Goal: Task Accomplishment & Management: Use online tool/utility

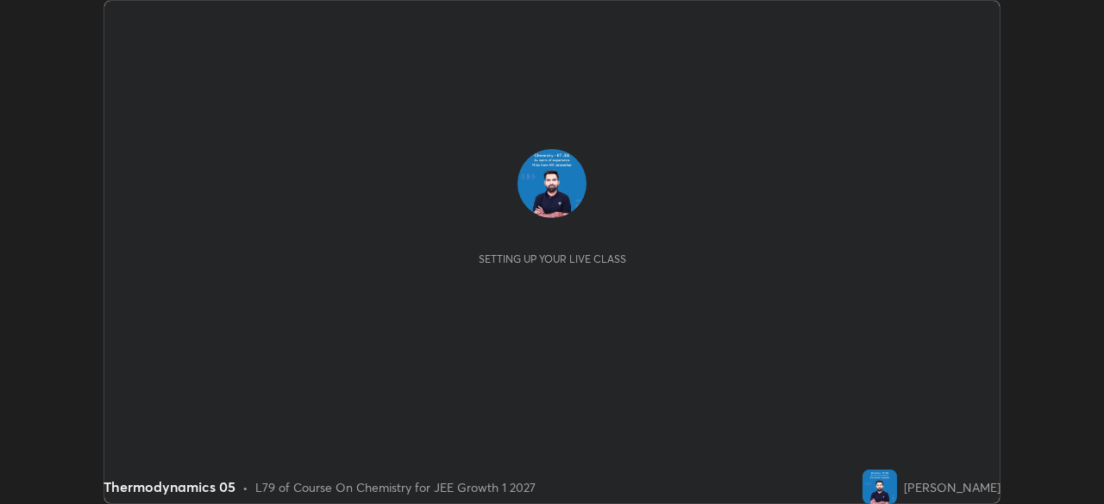
scroll to position [504, 1103]
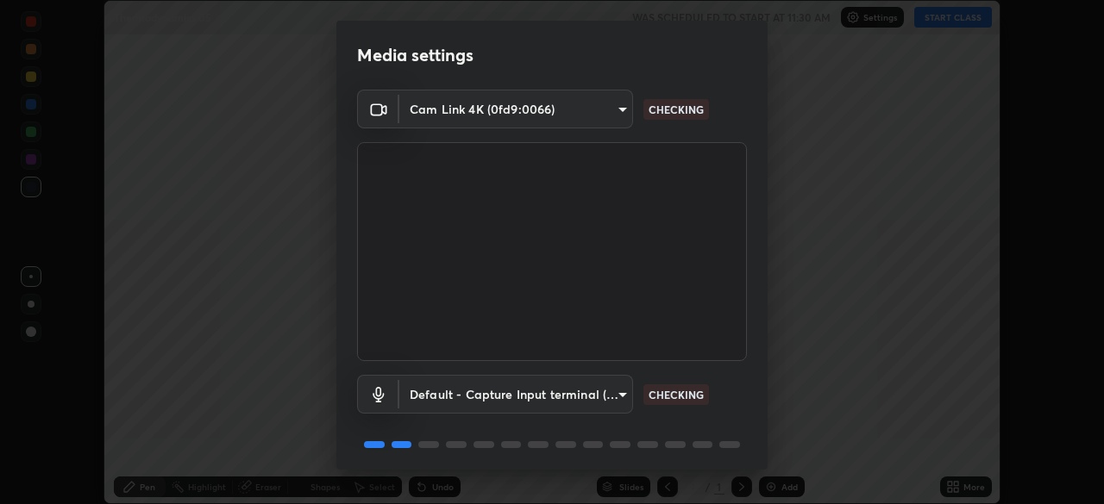
click at [615, 391] on body "Erase all Thermodynamics 05 WAS SCHEDULED TO START AT 11:30 AM Settings START C…" at bounding box center [552, 252] width 1104 height 504
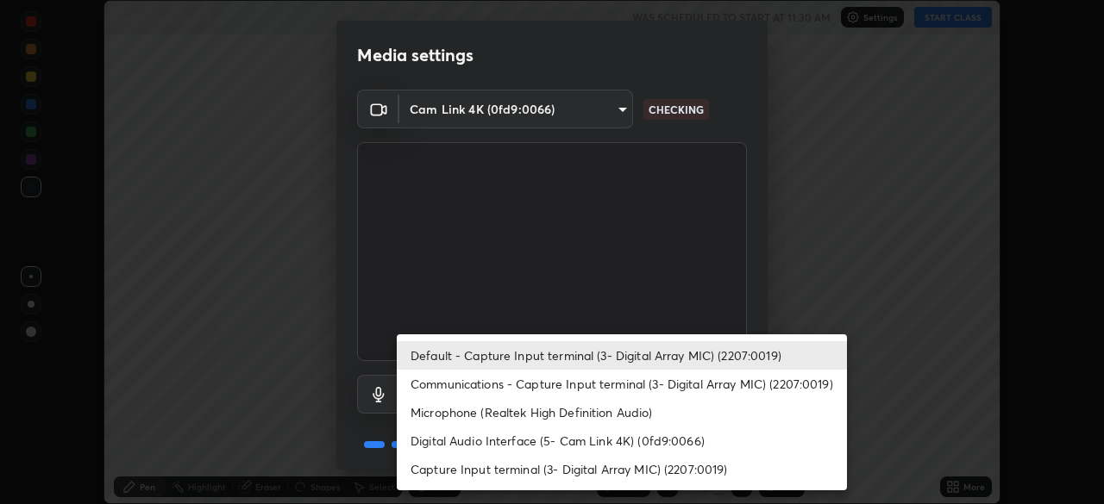
click at [624, 379] on li "Communications - Capture Input terminal (3- Digital Array MIC) (2207:0019)" at bounding box center [622, 384] width 450 height 28
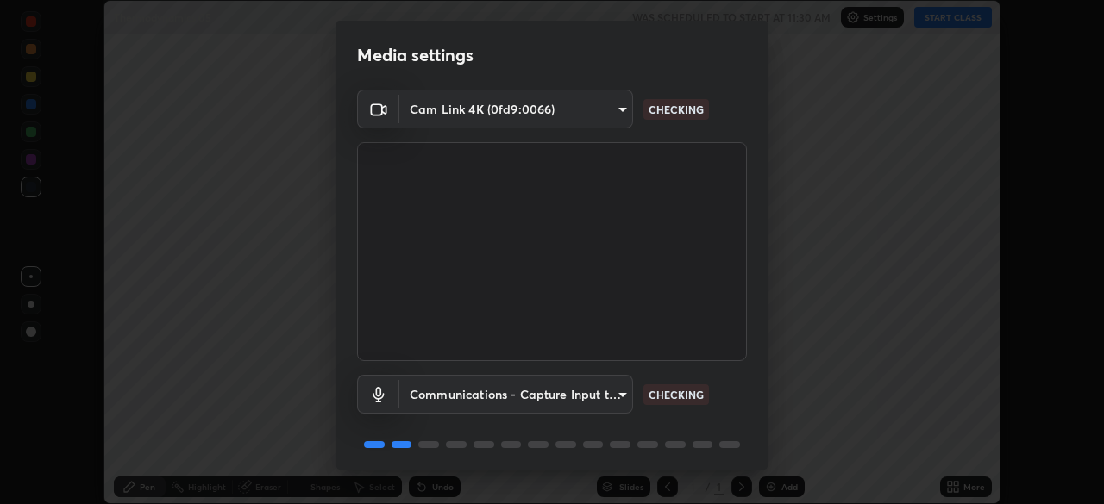
click at [616, 385] on body "Erase all Thermodynamics 05 WAS SCHEDULED TO START AT 11:30 AM Settings START C…" at bounding box center [552, 252] width 1104 height 504
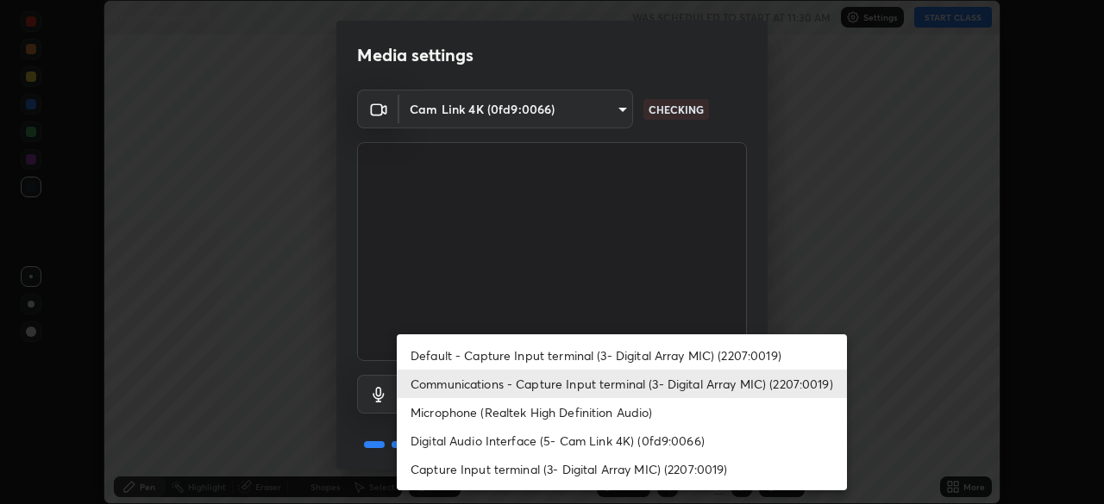
click at [615, 353] on li "Default - Capture Input terminal (3- Digital Array MIC) (2207:0019)" at bounding box center [622, 356] width 450 height 28
type input "default"
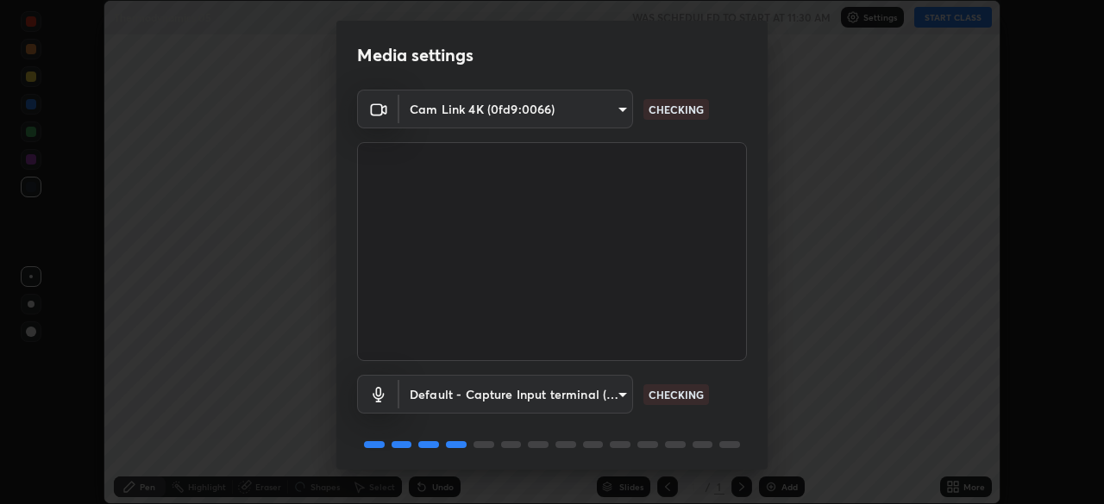
scroll to position [61, 0]
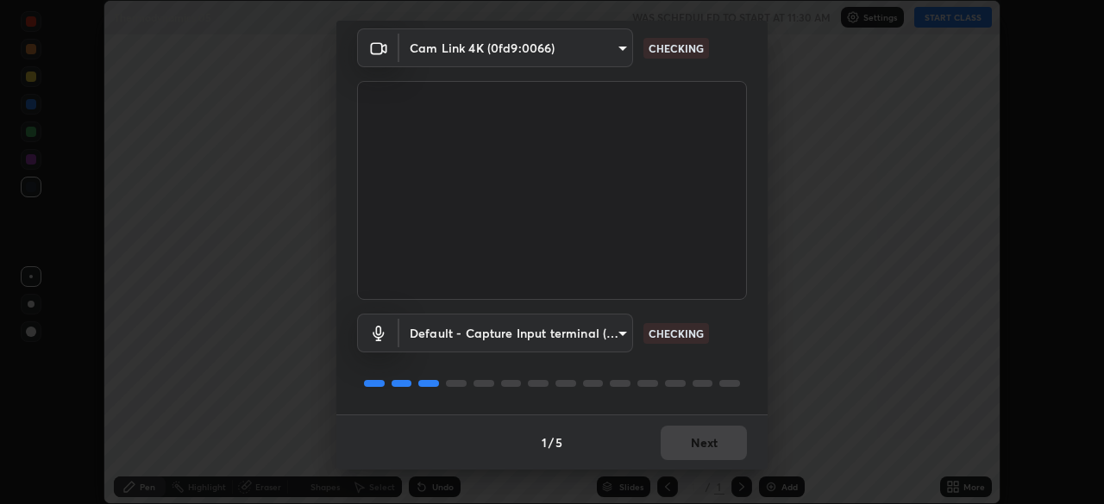
click at [711, 437] on div "1 / 5 Next" at bounding box center [551, 442] width 431 height 55
click at [711, 444] on div "1 / 5 Next" at bounding box center [551, 442] width 431 height 55
click at [713, 447] on div "1 / 5 Next" at bounding box center [551, 442] width 431 height 55
click at [712, 448] on div "1 / 5 Next" at bounding box center [551, 442] width 431 height 55
click at [710, 452] on div "1 / 5 Next" at bounding box center [551, 442] width 431 height 55
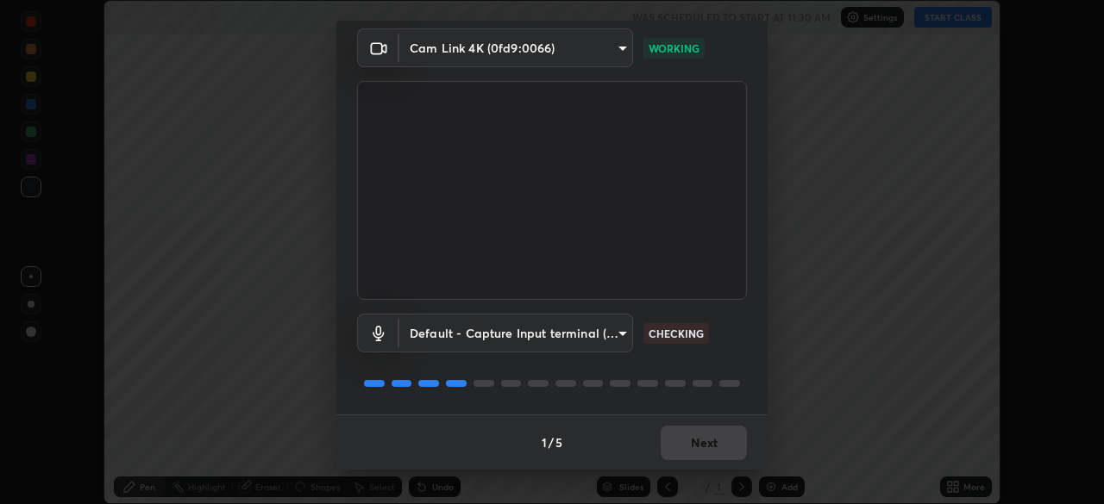
click at [714, 454] on div "1 / 5 Next" at bounding box center [551, 442] width 431 height 55
click at [716, 452] on div "1 / 5 Next" at bounding box center [551, 442] width 431 height 55
click at [717, 451] on div "1 / 5 Next" at bounding box center [551, 442] width 431 height 55
click at [720, 450] on div "1 / 5 Next" at bounding box center [551, 442] width 431 height 55
click at [718, 448] on div "1 / 5 Next" at bounding box center [551, 442] width 431 height 55
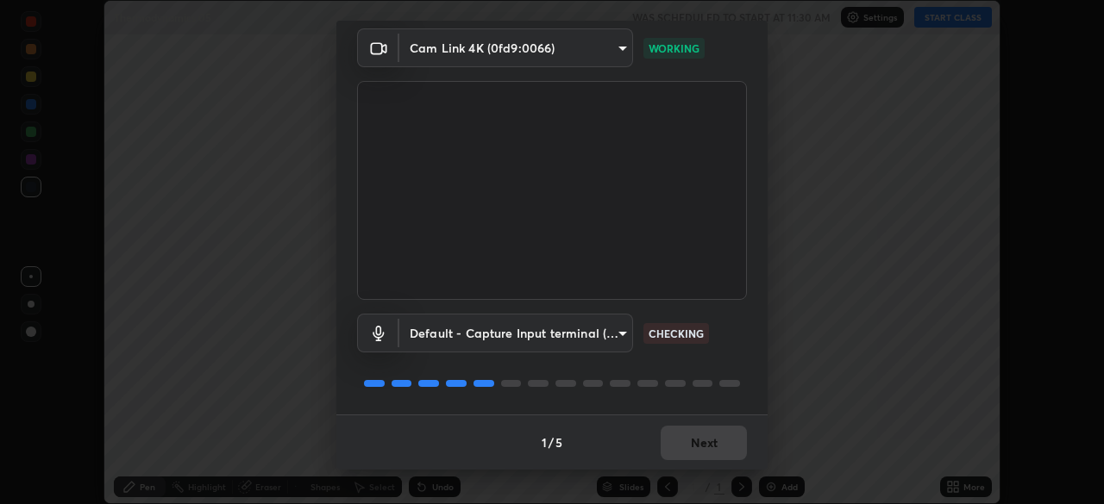
click at [716, 448] on div "1 / 5 Next" at bounding box center [551, 442] width 431 height 55
click at [718, 448] on div "1 / 5 Next" at bounding box center [551, 442] width 431 height 55
click at [718, 442] on div "1 / 5 Next" at bounding box center [551, 442] width 431 height 55
click at [718, 440] on div "1 / 5 Next" at bounding box center [551, 442] width 431 height 55
click at [717, 443] on div "1 / 5 Next" at bounding box center [551, 442] width 431 height 55
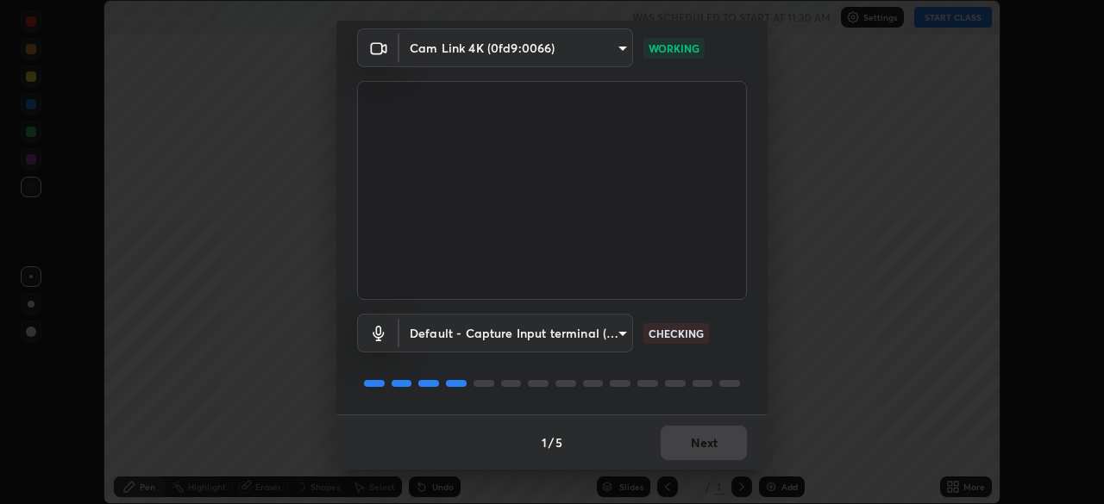
click at [719, 439] on div "1 / 5 Next" at bounding box center [551, 442] width 431 height 55
click at [717, 441] on div "1 / 5 Next" at bounding box center [551, 442] width 431 height 55
click at [719, 446] on div "1 / 5 Next" at bounding box center [551, 442] width 431 height 55
click at [725, 446] on div "1 / 5 Next" at bounding box center [551, 442] width 431 height 55
click at [720, 449] on div "1 / 5 Next" at bounding box center [551, 442] width 431 height 55
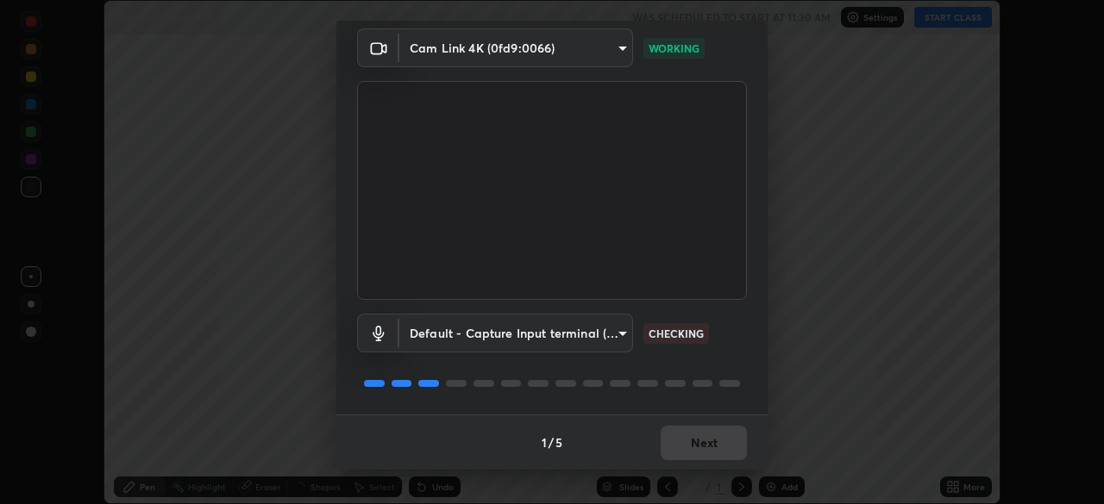
click at [718, 450] on div "1 / 5 Next" at bounding box center [551, 442] width 431 height 55
click at [716, 450] on button "Next" at bounding box center [704, 443] width 86 height 34
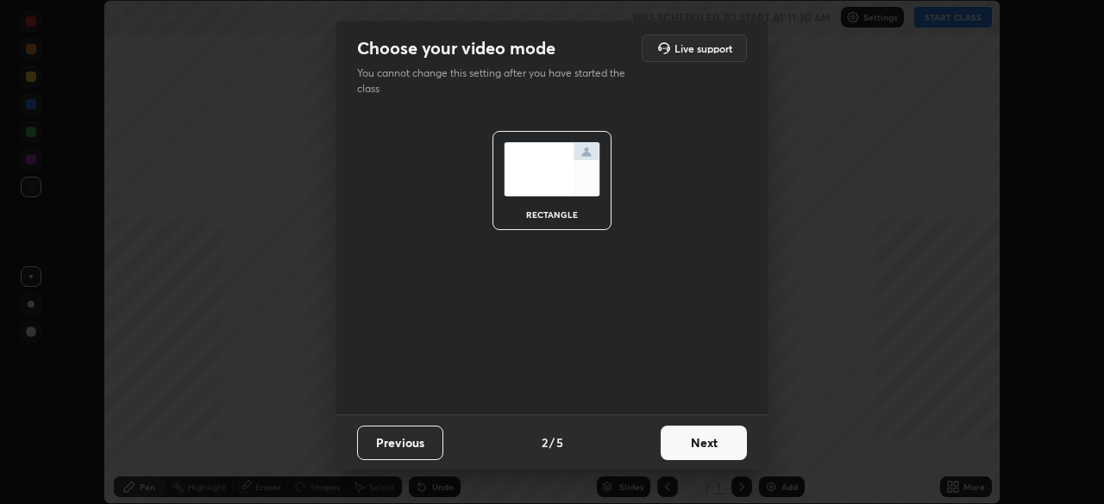
scroll to position [0, 0]
click at [722, 442] on button "Next" at bounding box center [704, 443] width 86 height 34
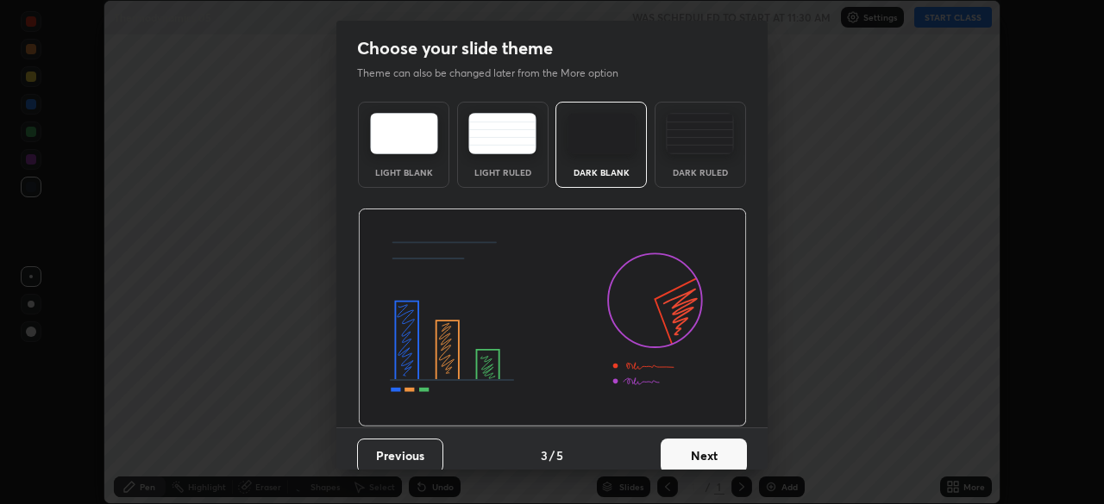
click at [726, 451] on button "Next" at bounding box center [704, 456] width 86 height 34
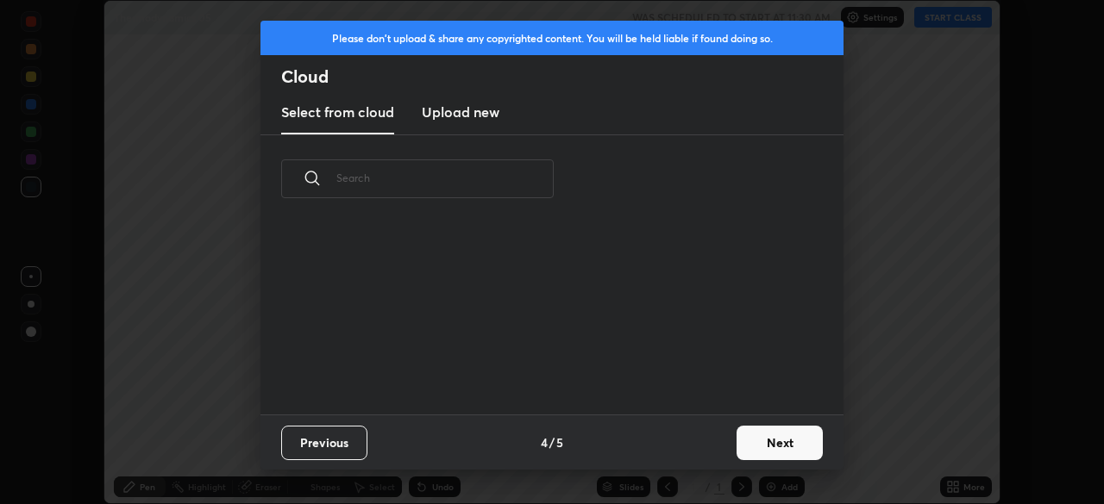
click at [749, 443] on button "Next" at bounding box center [779, 443] width 86 height 34
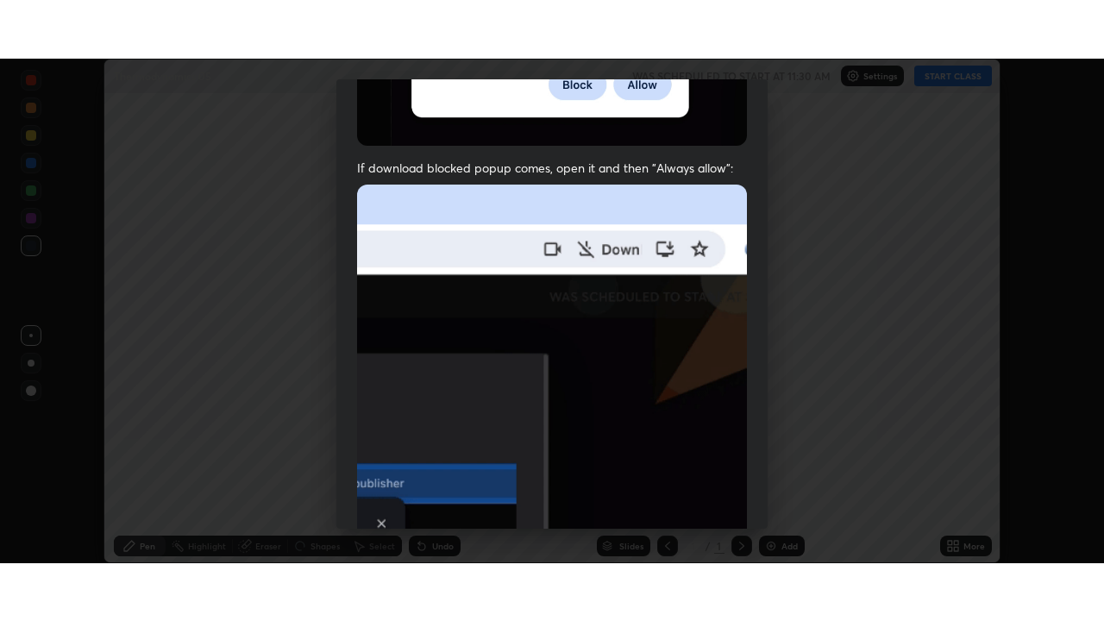
scroll to position [413, 0]
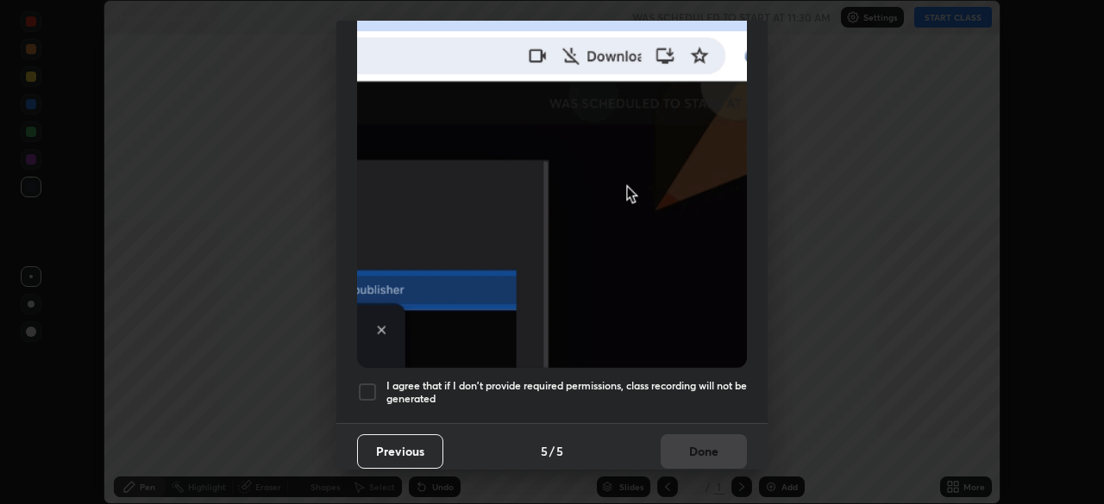
click at [375, 385] on div at bounding box center [367, 392] width 21 height 21
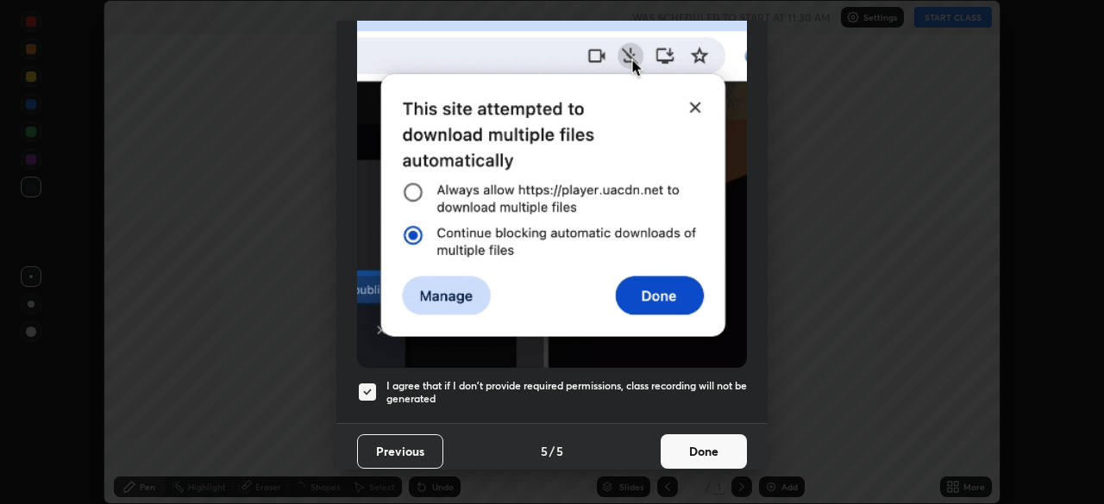
click at [686, 435] on button "Done" at bounding box center [704, 452] width 86 height 34
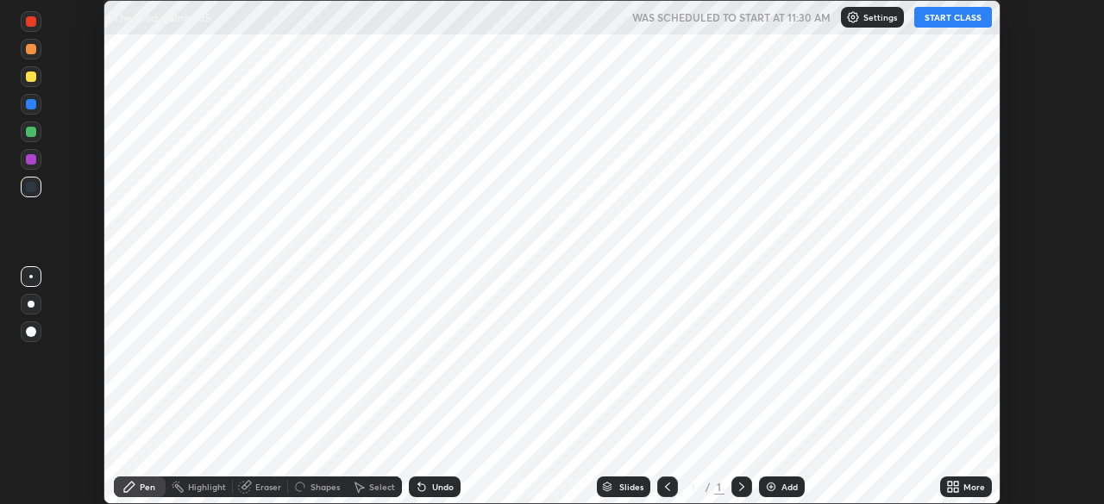
click at [765, 478] on div "Add" at bounding box center [782, 487] width 46 height 21
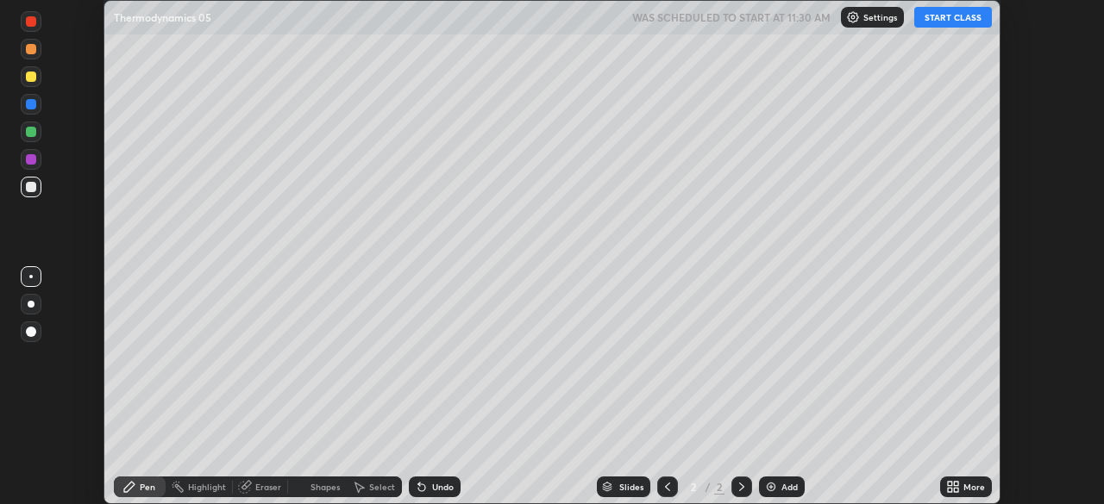
click at [943, 19] on button "START CLASS" at bounding box center [953, 17] width 78 height 21
click at [948, 487] on icon at bounding box center [953, 487] width 14 height 14
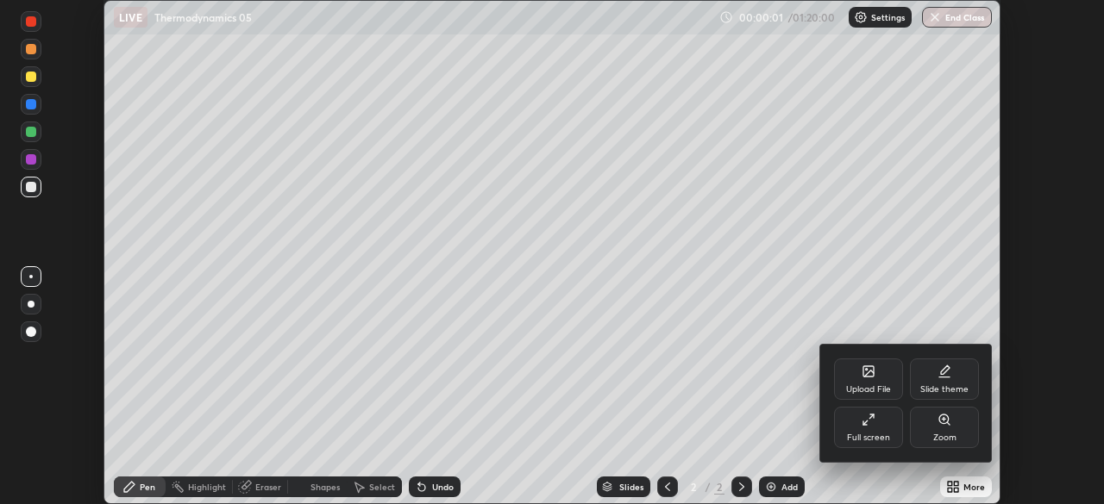
click at [872, 425] on icon at bounding box center [869, 420] width 14 height 14
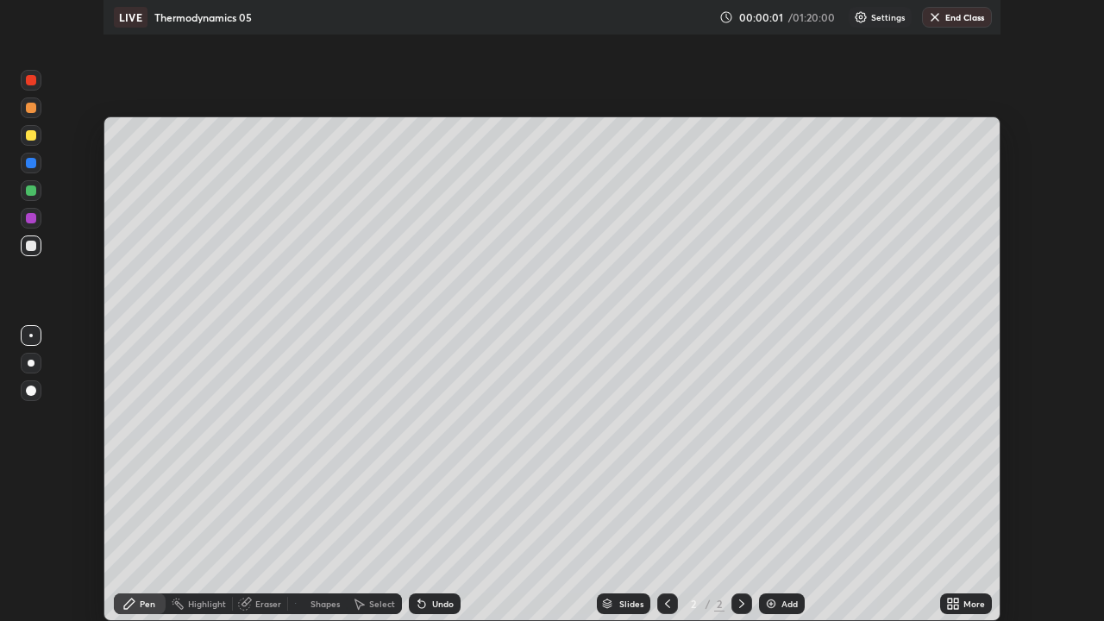
scroll to position [621, 1104]
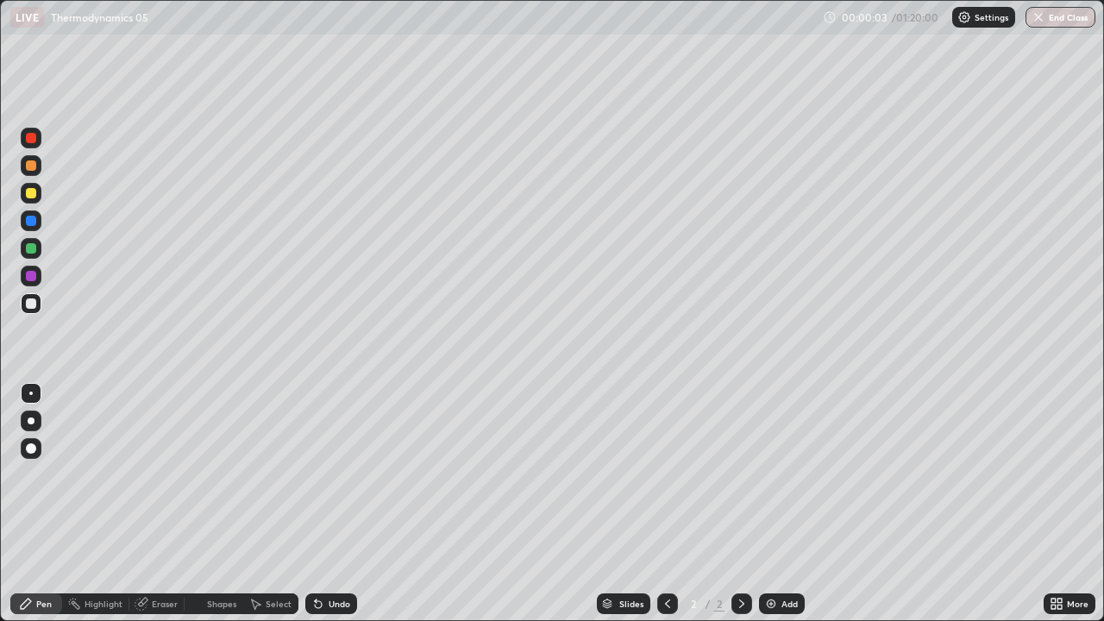
click at [34, 174] on div at bounding box center [31, 165] width 21 height 21
click at [26, 249] on div at bounding box center [31, 248] width 10 height 10
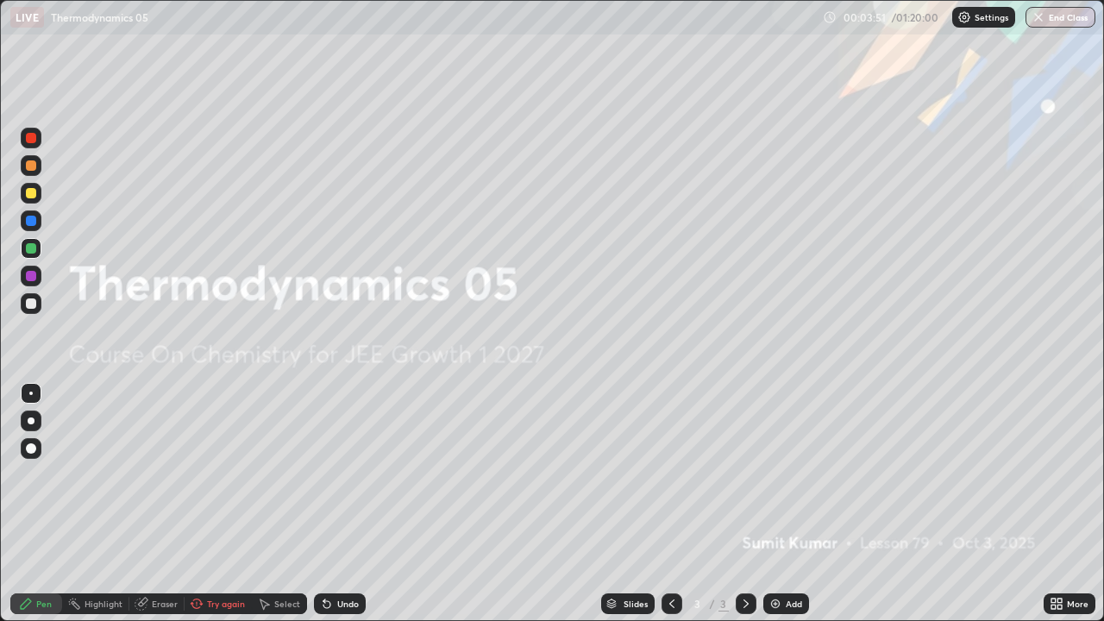
click at [740, 504] on icon at bounding box center [746, 604] width 14 height 14
click at [770, 504] on div "Add" at bounding box center [786, 603] width 46 height 21
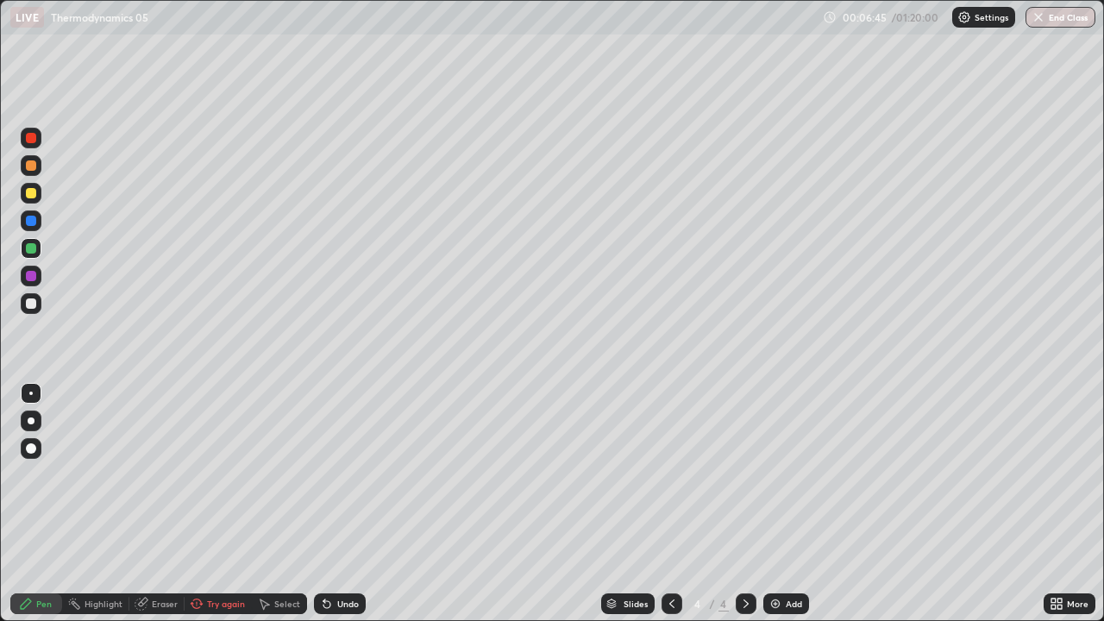
click at [31, 304] on div at bounding box center [31, 303] width 10 height 10
click at [39, 245] on div at bounding box center [31, 248] width 21 height 21
click at [24, 141] on div at bounding box center [31, 138] width 21 height 21
click at [773, 504] on img at bounding box center [775, 604] width 14 height 14
click at [25, 159] on div at bounding box center [31, 165] width 21 height 21
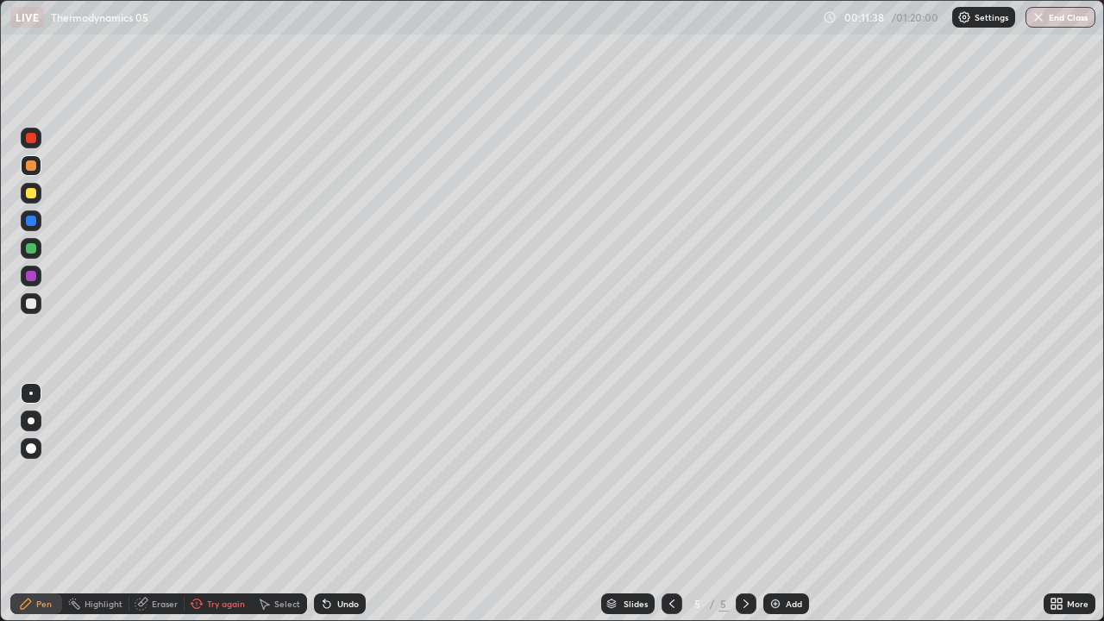
click at [23, 147] on div at bounding box center [31, 138] width 21 height 21
click at [24, 195] on div at bounding box center [31, 193] width 21 height 21
click at [26, 248] on div at bounding box center [31, 248] width 10 height 10
click at [783, 504] on div "Add" at bounding box center [786, 603] width 46 height 21
click at [24, 196] on div at bounding box center [31, 193] width 21 height 21
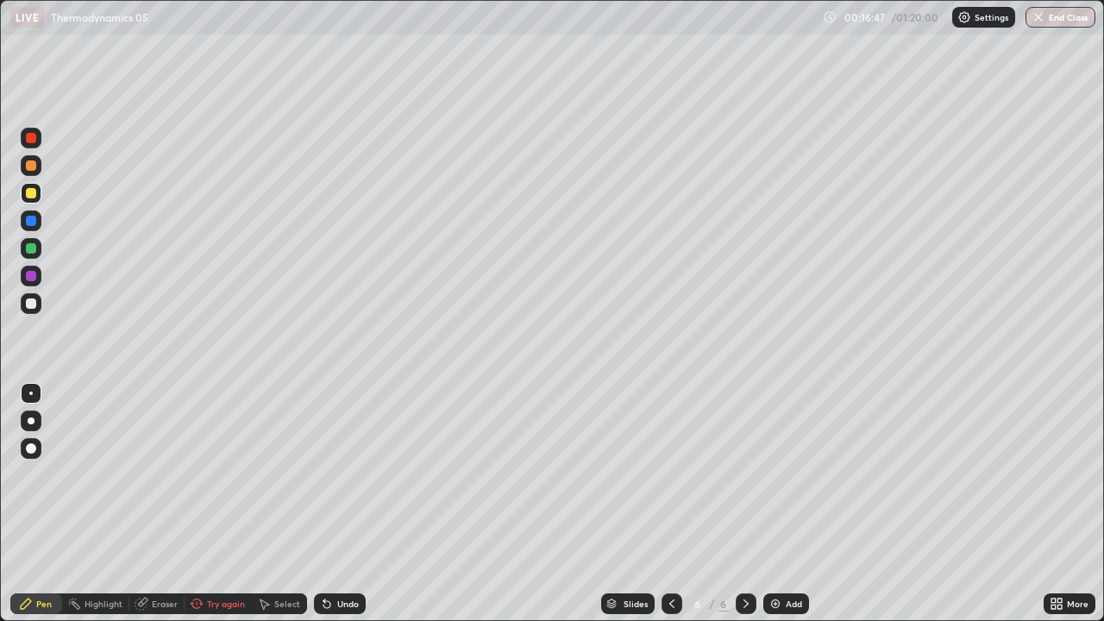
click at [22, 166] on div at bounding box center [31, 165] width 21 height 21
click at [323, 504] on icon at bounding box center [326, 604] width 7 height 7
click at [21, 248] on div at bounding box center [31, 248] width 21 height 21
click at [29, 167] on div at bounding box center [31, 165] width 10 height 10
click at [771, 504] on img at bounding box center [775, 604] width 14 height 14
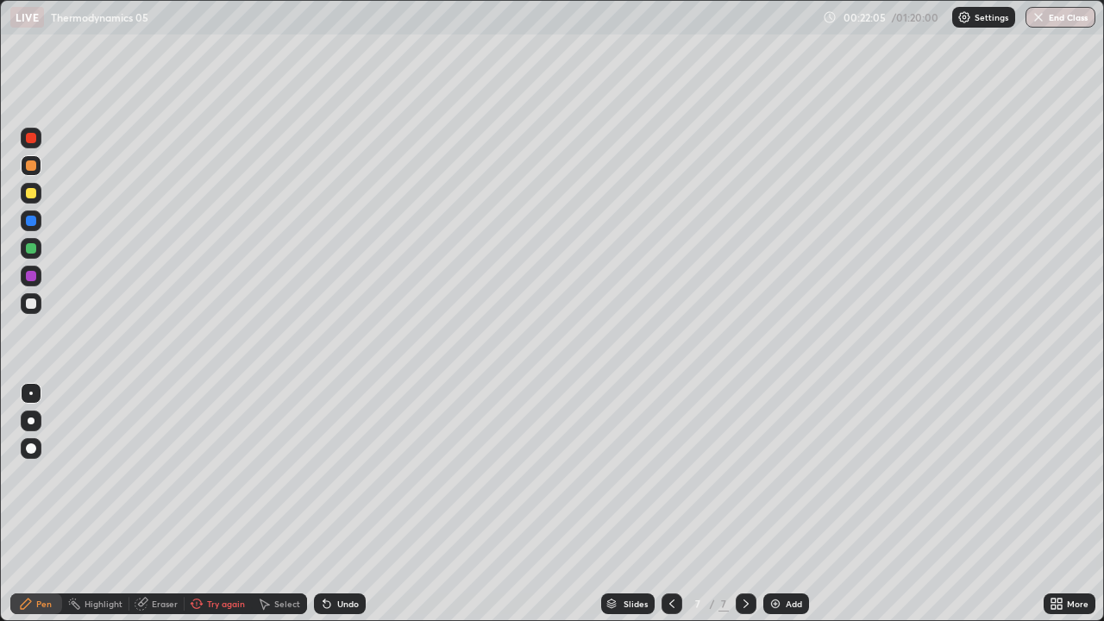
click at [21, 200] on div at bounding box center [31, 193] width 21 height 28
click at [670, 504] on icon at bounding box center [671, 603] width 5 height 9
click at [743, 504] on icon at bounding box center [746, 604] width 14 height 14
click at [669, 504] on icon at bounding box center [672, 604] width 14 height 14
click at [743, 504] on icon at bounding box center [745, 603] width 5 height 9
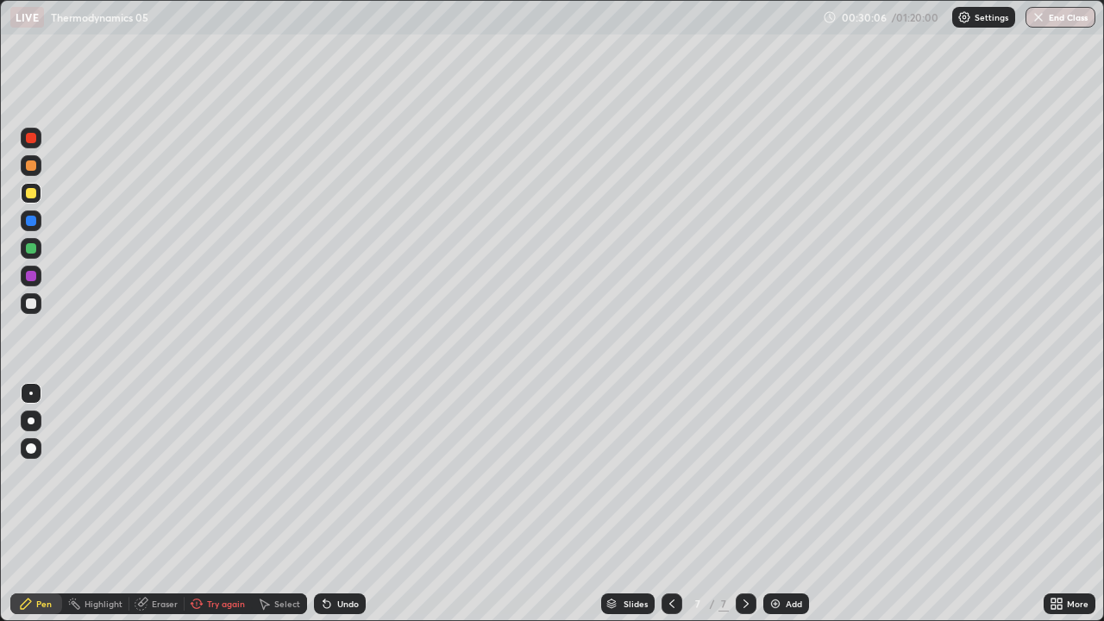
click at [667, 504] on icon at bounding box center [672, 604] width 14 height 14
click at [743, 504] on icon at bounding box center [746, 604] width 14 height 14
click at [774, 504] on img at bounding box center [775, 604] width 14 height 14
click at [28, 141] on div at bounding box center [31, 138] width 10 height 10
click at [31, 168] on div at bounding box center [31, 165] width 10 height 10
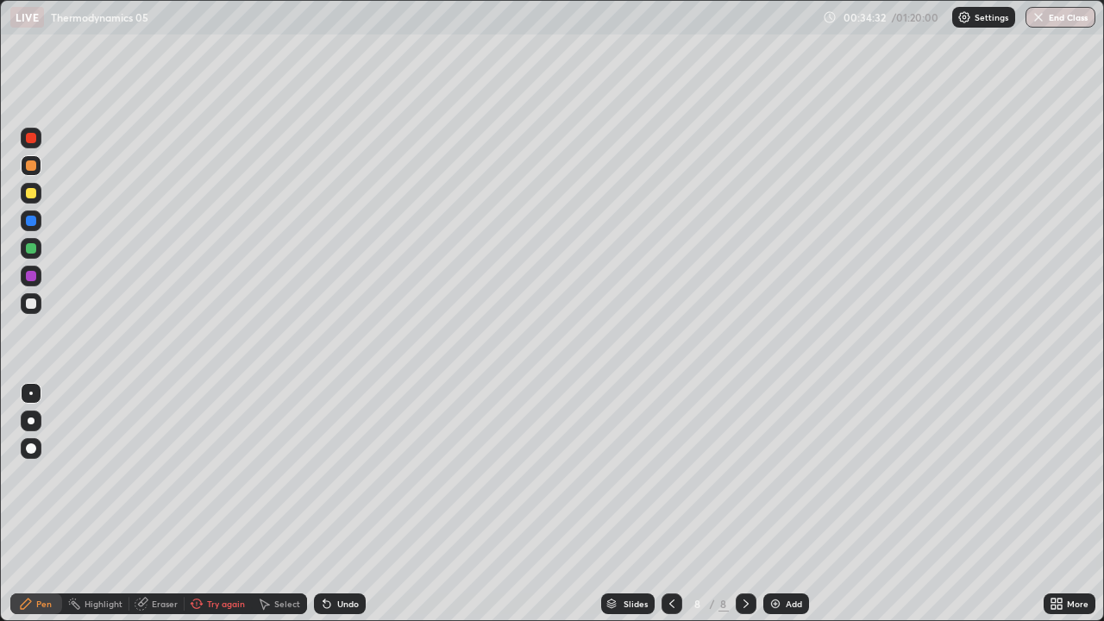
click at [30, 194] on div at bounding box center [31, 193] width 10 height 10
click at [22, 141] on div at bounding box center [31, 138] width 21 height 21
click at [28, 308] on div at bounding box center [31, 303] width 10 height 10
click at [331, 504] on div "Undo" at bounding box center [340, 603] width 52 height 21
click at [323, 504] on icon at bounding box center [326, 604] width 7 height 7
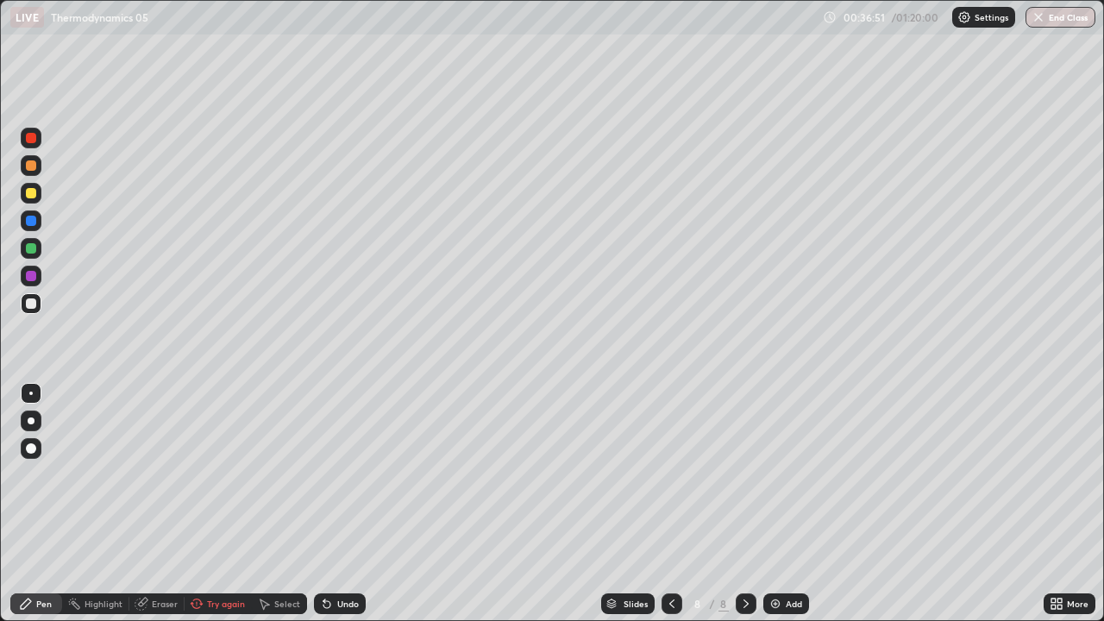
click at [323, 504] on icon at bounding box center [326, 604] width 7 height 7
click at [776, 504] on img at bounding box center [775, 604] width 14 height 14
click at [29, 166] on div at bounding box center [31, 165] width 10 height 10
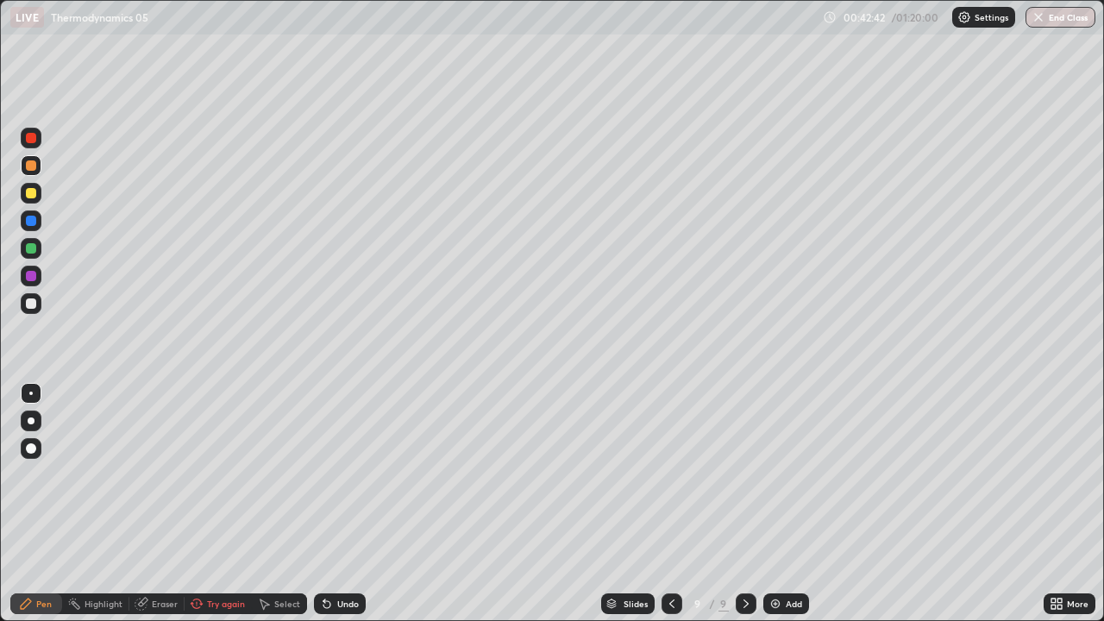
click at [41, 304] on div at bounding box center [31, 303] width 21 height 21
click at [668, 504] on div at bounding box center [671, 603] width 21 height 34
click at [24, 141] on div at bounding box center [31, 138] width 21 height 21
click at [24, 161] on div at bounding box center [31, 165] width 21 height 21
click at [24, 141] on div at bounding box center [31, 138] width 21 height 21
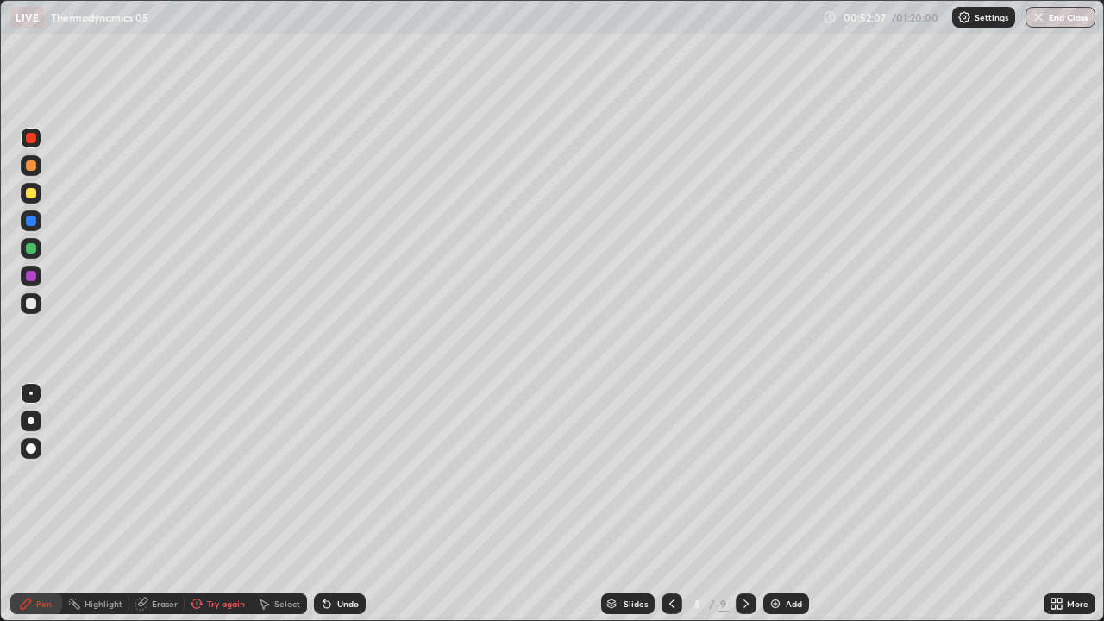
click at [765, 504] on div "Add" at bounding box center [786, 603] width 46 height 21
click at [28, 162] on div at bounding box center [31, 165] width 10 height 10
click at [323, 504] on icon at bounding box center [324, 600] width 2 height 2
click at [33, 193] on div at bounding box center [31, 193] width 10 height 10
click at [330, 504] on icon at bounding box center [327, 604] width 14 height 14
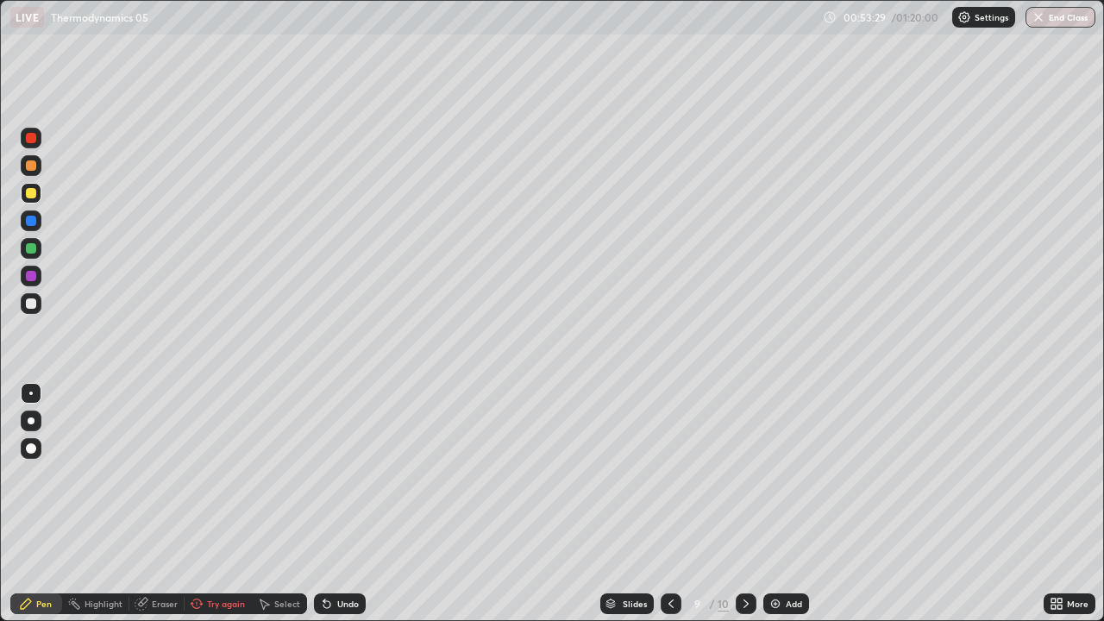
click at [329, 504] on icon at bounding box center [327, 604] width 14 height 14
click at [329, 504] on div "Undo" at bounding box center [340, 603] width 52 height 21
click at [358, 504] on div "Undo" at bounding box center [340, 603] width 52 height 21
click at [770, 504] on img at bounding box center [775, 604] width 14 height 14
click at [27, 171] on div at bounding box center [31, 165] width 21 height 21
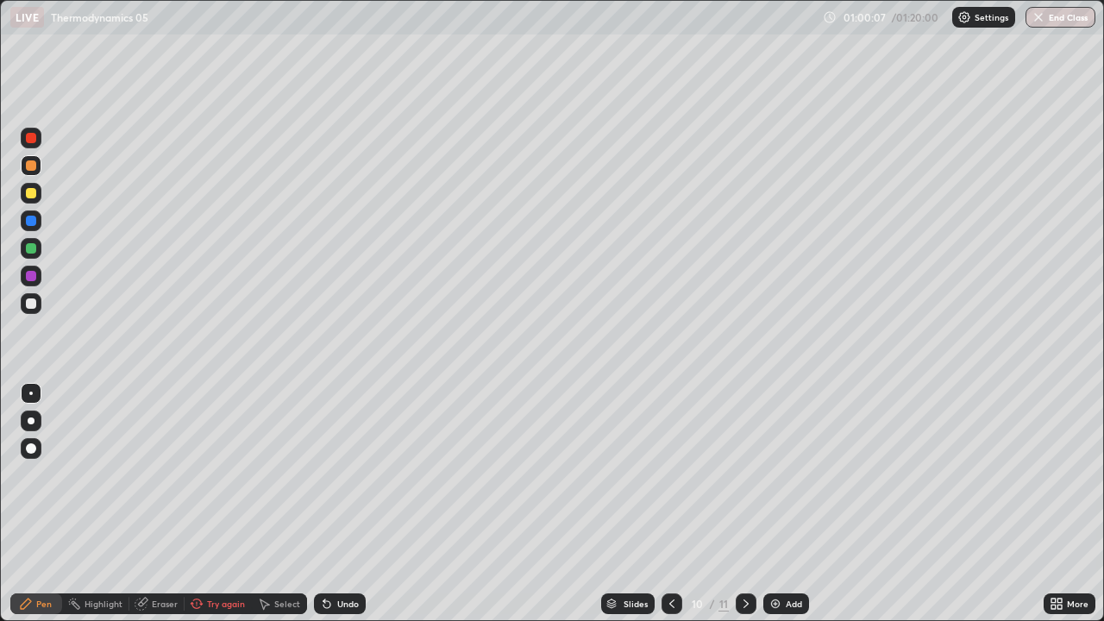
click at [24, 191] on div at bounding box center [31, 193] width 21 height 21
click at [0, 208] on div "Setting up your live class" at bounding box center [552, 310] width 1104 height 621
click at [29, 138] on div at bounding box center [31, 138] width 10 height 10
click at [29, 302] on div at bounding box center [31, 303] width 10 height 10
click at [0, 440] on div "Setting up your live class" at bounding box center [552, 310] width 1104 height 621
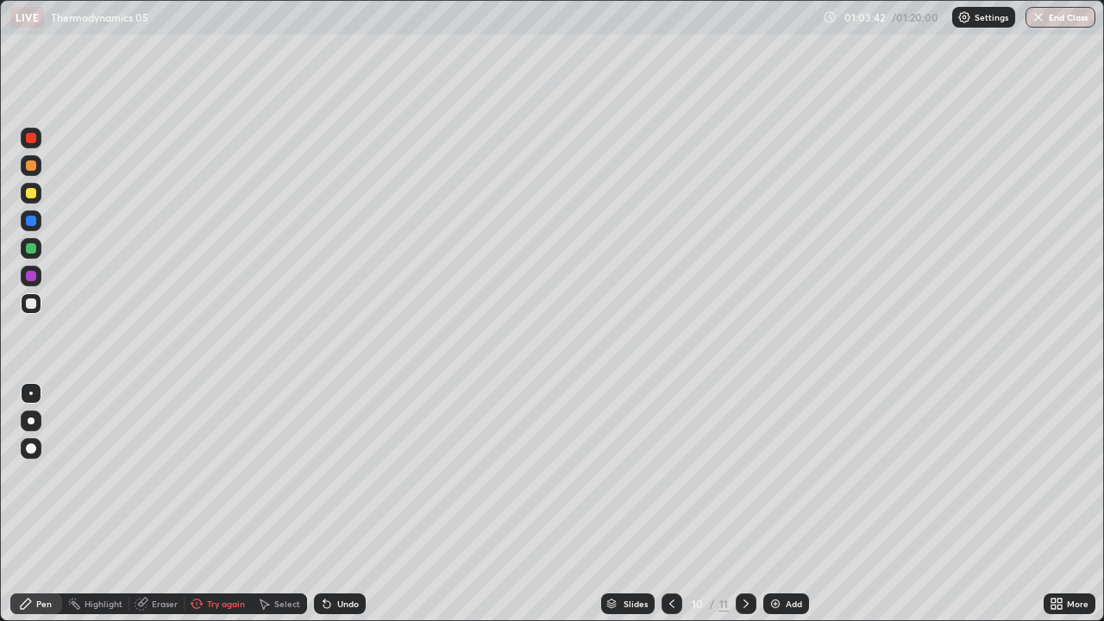
click at [22, 191] on div at bounding box center [31, 193] width 21 height 21
click at [777, 504] on img at bounding box center [775, 604] width 14 height 14
click at [27, 141] on div at bounding box center [31, 138] width 10 height 10
click at [28, 304] on div at bounding box center [31, 303] width 10 height 10
click at [337, 504] on div "Undo" at bounding box center [348, 603] width 22 height 9
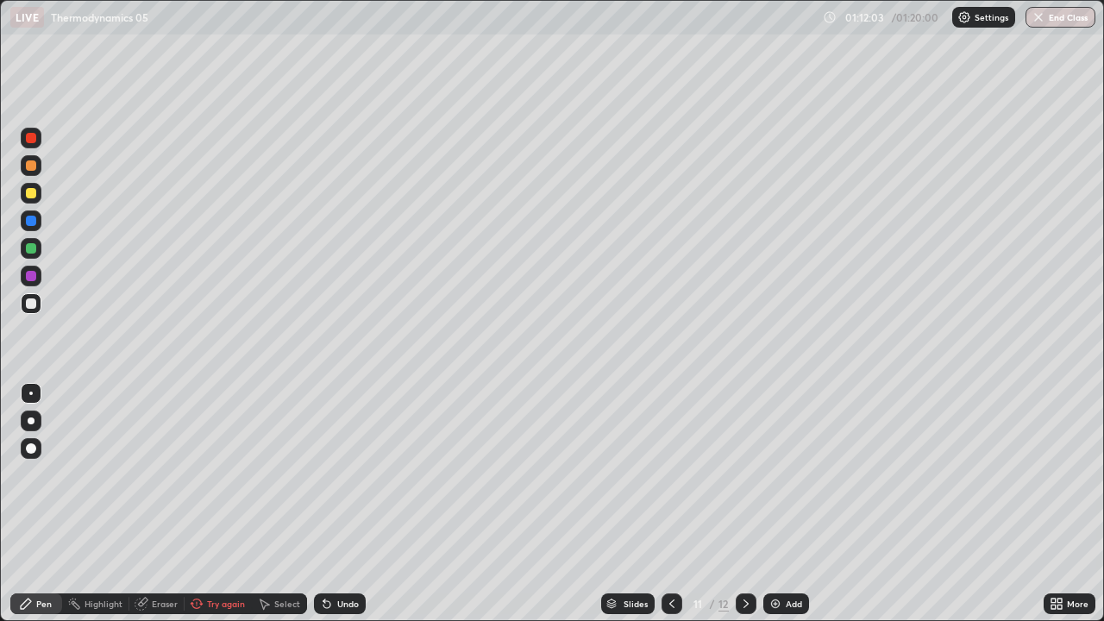
click at [330, 504] on icon at bounding box center [327, 604] width 14 height 14
click at [34, 247] on div at bounding box center [31, 248] width 10 height 10
click at [743, 504] on icon at bounding box center [746, 604] width 14 height 14
click at [768, 504] on div "Add" at bounding box center [786, 603] width 46 height 21
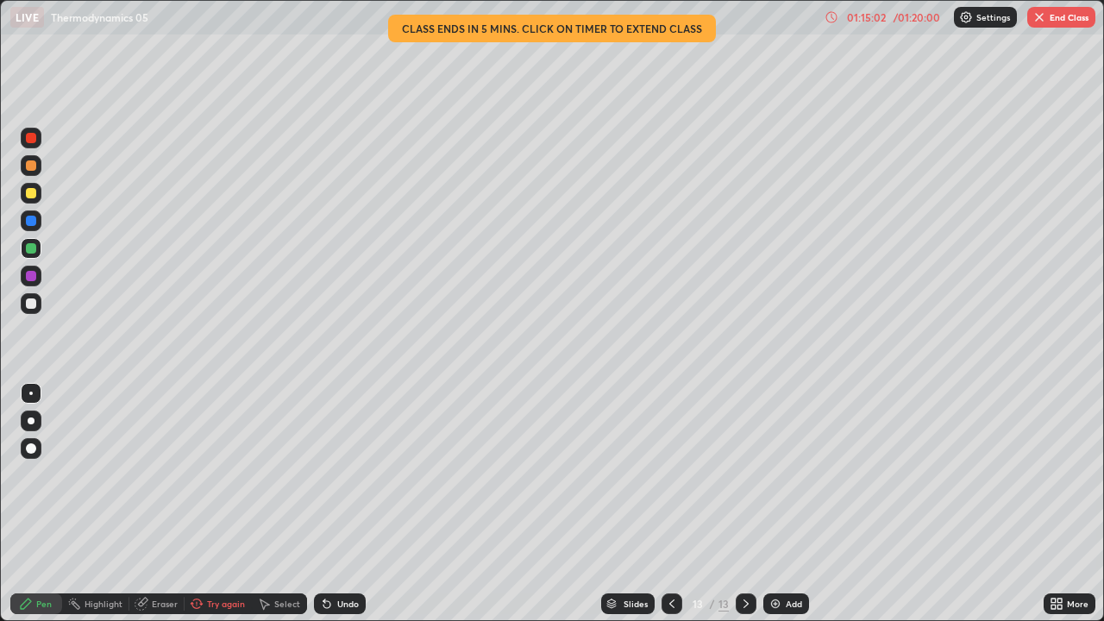
click at [28, 160] on div at bounding box center [31, 165] width 10 height 10
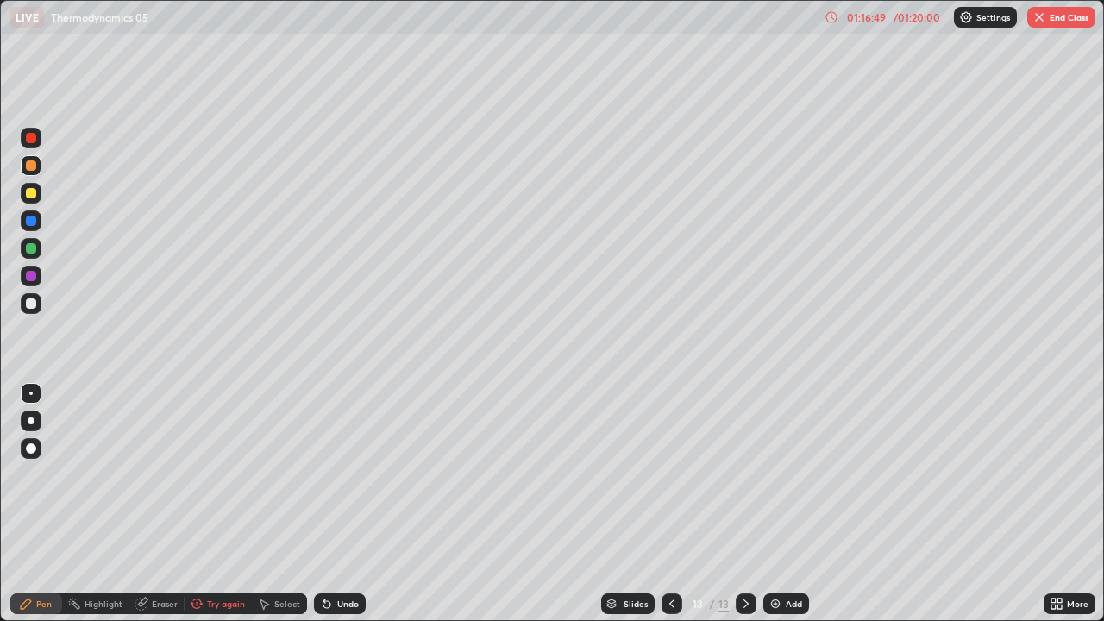
click at [1042, 15] on img "button" at bounding box center [1039, 17] width 14 height 14
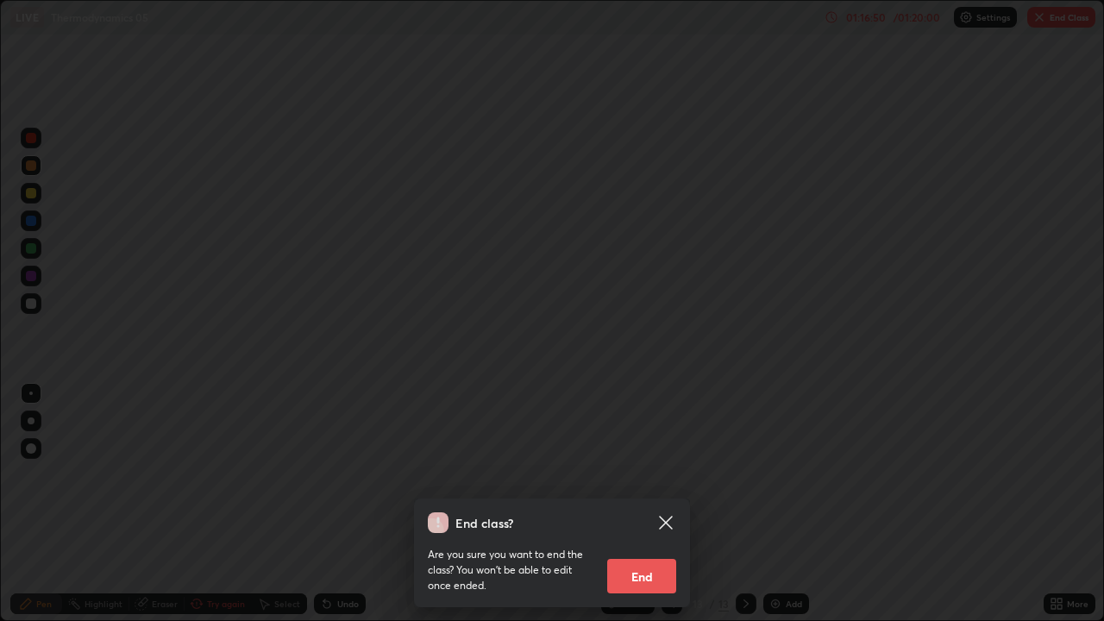
click at [635, 504] on button "End" at bounding box center [641, 576] width 69 height 34
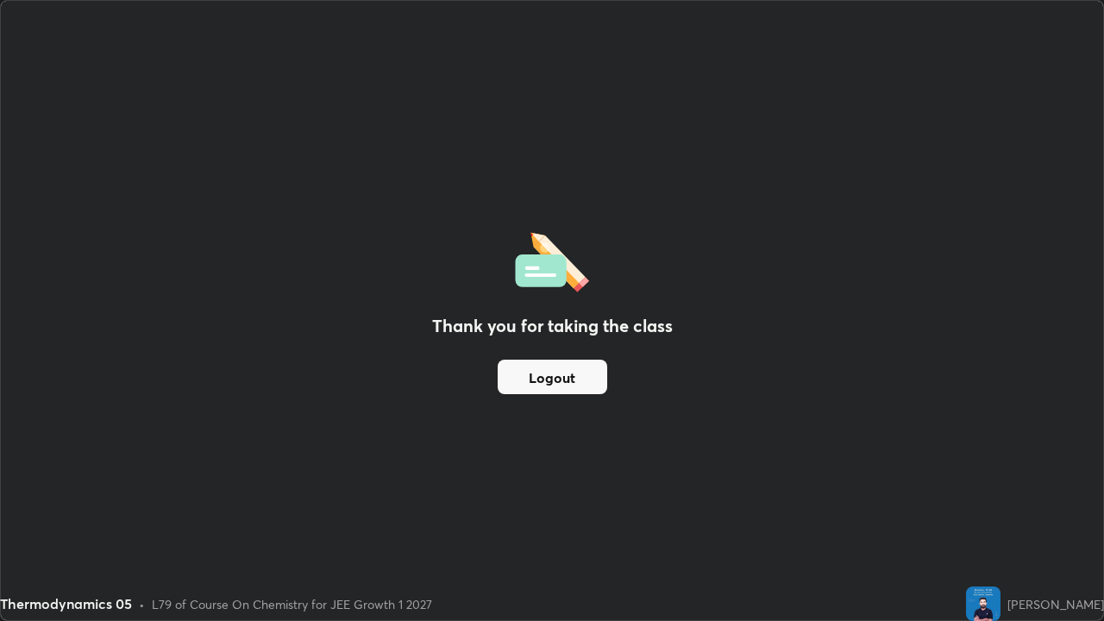
click at [532, 381] on button "Logout" at bounding box center [553, 377] width 110 height 34
